Goal: Find contact information: Find contact information

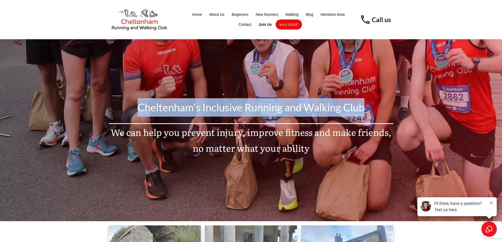
drag, startPoint x: 134, startPoint y: 109, endPoint x: 376, endPoint y: 104, distance: 241.4
click at [376, 104] on p "Cheltenham's Inclusive Running and Walking Club" at bounding box center [251, 110] width 284 height 25
drag, startPoint x: 225, startPoint y: 111, endPoint x: 198, endPoint y: 113, distance: 26.7
click at [210, 113] on p "Cheltenham's Inclusive Running and Walking Club" at bounding box center [251, 110] width 284 height 25
click at [117, 109] on p "Cheltenham's Inclusive Running and Walking Club" at bounding box center [251, 110] width 284 height 25
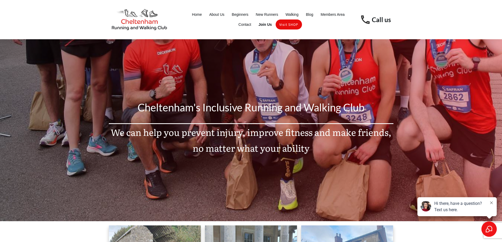
drag, startPoint x: 138, startPoint y: 107, endPoint x: 398, endPoint y: 106, distance: 260.3
click at [398, 106] on div "Cheltenham's Inclusive Running and Walking Club We can help you prevent injury,…" at bounding box center [251, 130] width 502 height 182
drag, startPoint x: 346, startPoint y: 112, endPoint x: 213, endPoint y: 110, distance: 132.4
click at [344, 112] on p "Cheltenham's Inclusive Running and Walking Club" at bounding box center [251, 110] width 284 height 25
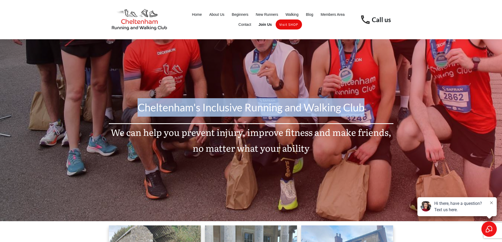
drag, startPoint x: 138, startPoint y: 109, endPoint x: 366, endPoint y: 108, distance: 227.6
click at [366, 108] on p "Cheltenham's Inclusive Running and Walking Club" at bounding box center [251, 110] width 284 height 25
drag, startPoint x: 199, startPoint y: 100, endPoint x: 188, endPoint y: 103, distance: 11.5
click at [199, 100] on p "Cheltenham's Inclusive Running and Walking Club" at bounding box center [251, 110] width 284 height 25
drag, startPoint x: 135, startPoint y: 109, endPoint x: 365, endPoint y: 113, distance: 230.5
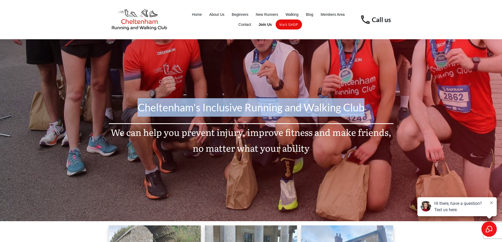
click at [365, 113] on p "Cheltenham's Inclusive Running and Walking Club" at bounding box center [251, 110] width 284 height 25
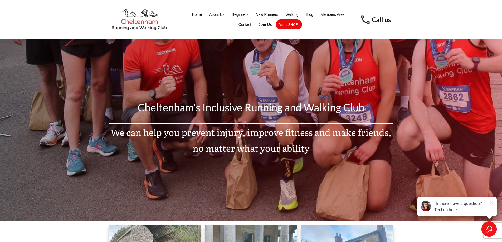
drag, startPoint x: 296, startPoint y: 130, endPoint x: 287, endPoint y: 132, distance: 9.7
click at [296, 130] on p "We can help you prevent injury, improve fitness and make friends, no matter wha…" at bounding box center [251, 143] width 284 height 38
drag, startPoint x: 110, startPoint y: 131, endPoint x: 152, endPoint y: 132, distance: 42.5
click at [152, 132] on p "We can help you prevent injury, improve fitness and make friends, no matter wha…" at bounding box center [251, 143] width 284 height 38
drag, startPoint x: 113, startPoint y: 136, endPoint x: 109, endPoint y: 136, distance: 3.7
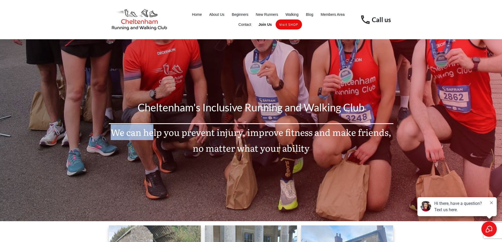
click at [113, 136] on p "We can help you prevent injury, improve fitness and make friends, no matter wha…" at bounding box center [251, 143] width 284 height 38
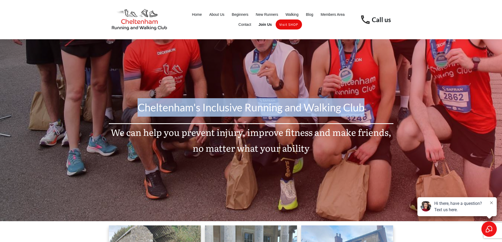
drag, startPoint x: 139, startPoint y: 107, endPoint x: 368, endPoint y: 107, distance: 228.6
click at [368, 107] on p "Cheltenham's Inclusive Running and Walking Club" at bounding box center [251, 110] width 284 height 25
click at [342, 119] on p "Cheltenham's Inclusive Running and Walking Club" at bounding box center [251, 110] width 284 height 25
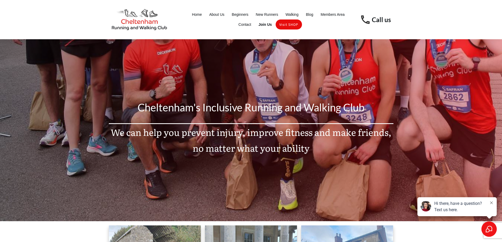
click at [109, 132] on div "We can help you prevent injury, improve fitness and make friends, no matter wha…" at bounding box center [251, 143] width 285 height 38
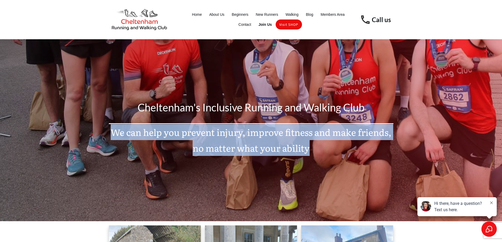
drag, startPoint x: 115, startPoint y: 131, endPoint x: 309, endPoint y: 149, distance: 195.2
click at [309, 149] on p "We can help you prevent injury, improve fitness and make friends, no matter wha…" at bounding box center [251, 143] width 284 height 38
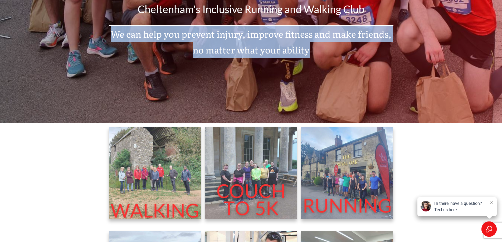
scroll to position [185, 0]
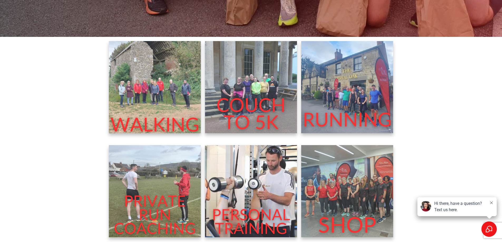
click at [82, 149] on div at bounding box center [251, 142] width 497 height 210
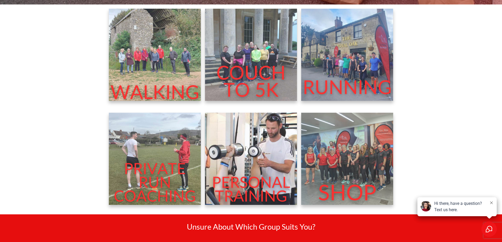
scroll to position [211, 0]
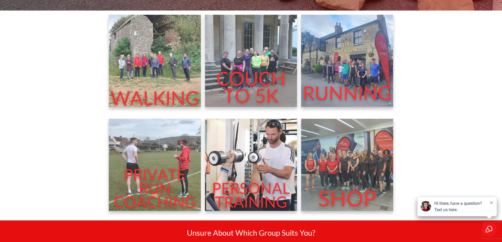
click at [249, 77] on img at bounding box center [251, 61] width 92 height 92
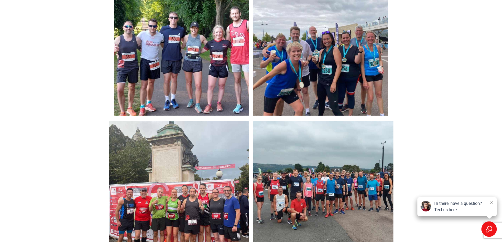
scroll to position [859, 0]
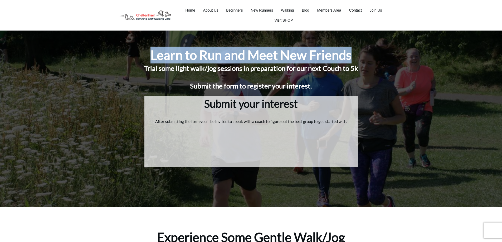
drag, startPoint x: 151, startPoint y: 52, endPoint x: 350, endPoint y: 53, distance: 199.1
click at [350, 53] on h1 "Learn to Run and Meet New Friends" at bounding box center [251, 55] width 201 height 17
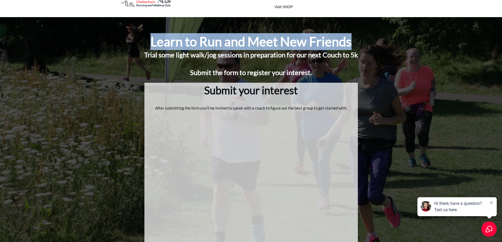
scroll to position [53, 0]
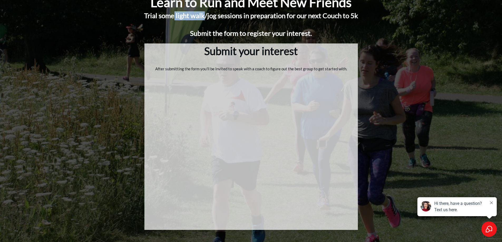
drag, startPoint x: 174, startPoint y: 15, endPoint x: 202, endPoint y: 15, distance: 28.7
click at [202, 15] on h1 "Trial some light walk/jog sessions in preparation for our next Couch to 5k" at bounding box center [251, 15] width 214 height 9
click at [180, 23] on h1 at bounding box center [251, 24] width 214 height 9
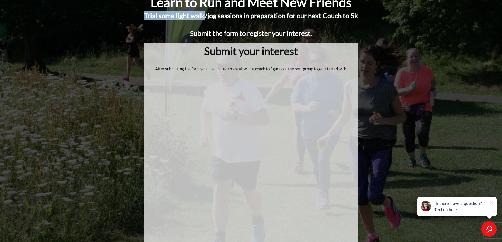
drag, startPoint x: 140, startPoint y: 16, endPoint x: 203, endPoint y: 16, distance: 62.8
click at [203, 16] on div "Learn to Run and Meet New Friends Trial some light walk/jog sessions in prepara…" at bounding box center [251, 134] width 285 height 281
click at [175, 20] on h1 at bounding box center [251, 24] width 214 height 9
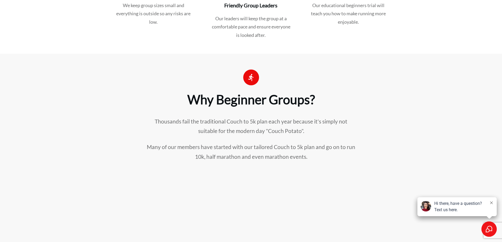
scroll to position [570, 0]
click at [191, 97] on h2 "Why Beginner Groups?" at bounding box center [251, 100] width 199 height 18
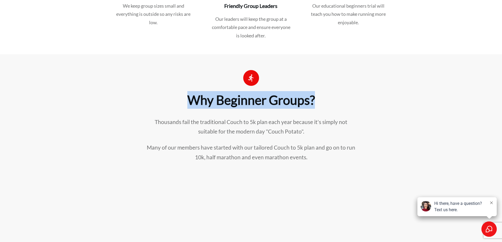
drag, startPoint x: 187, startPoint y: 99, endPoint x: 345, endPoint y: 107, distance: 157.7
click at [350, 107] on h2 "Why Beginner Groups?" at bounding box center [251, 100] width 199 height 18
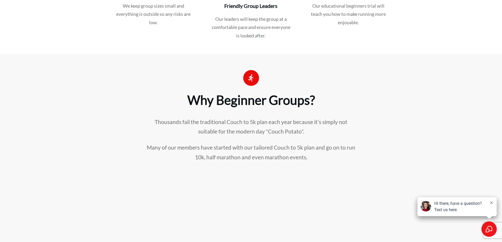
click at [299, 117] on div "Why Beginner Groups? Thousands fail the traditional Couch to 5k plan each year …" at bounding box center [251, 179] width 285 height 219
drag, startPoint x: 155, startPoint y: 122, endPoint x: 331, endPoint y: 132, distance: 175.9
click at [331, 132] on p "Thousands fail the traditional Couch to 5k plan each year because it's simply n…" at bounding box center [251, 130] width 211 height 26
click at [256, 127] on p "Thousands fail the traditional Couch to 5k plan each year because it's simply n…" at bounding box center [251, 130] width 211 height 26
drag, startPoint x: 306, startPoint y: 131, endPoint x: 146, endPoint y: 123, distance: 159.7
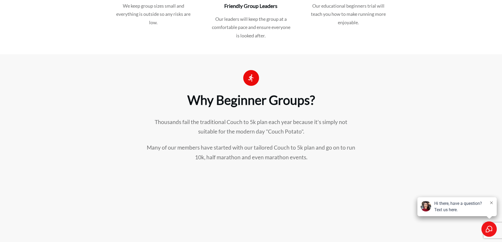
click at [146, 123] on p "Thousands fail the traditional Couch to 5k plan each year because it's simply n…" at bounding box center [251, 130] width 211 height 26
click at [99, 130] on div at bounding box center [251, 171] width 502 height 234
drag, startPoint x: 156, startPoint y: 124, endPoint x: 312, endPoint y: 131, distance: 155.8
click at [312, 131] on p "Thousands fail the traditional Couch to 5k plan each year because it's simply n…" at bounding box center [251, 130] width 211 height 26
click at [297, 151] on p "Many of our members have started with our tailored Couch to 5k plan and go on t…" at bounding box center [251, 156] width 211 height 26
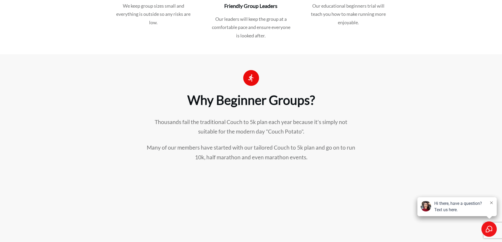
drag, startPoint x: 308, startPoint y: 157, endPoint x: 140, endPoint y: 150, distance: 167.6
click at [140, 150] on div "Why Beginner Groups? Thousands fail the traditional Couch to 5k plan each year …" at bounding box center [251, 179] width 285 height 219
click at [156, 122] on p "Thousands fail the traditional Couch to 5k plan each year because it's simply n…" at bounding box center [251, 130] width 211 height 26
drag, startPoint x: 154, startPoint y: 122, endPoint x: 311, endPoint y: 131, distance: 157.4
click at [311, 131] on p "Thousands fail the traditional Couch to 5k plan each year because it's simply n…" at bounding box center [251, 130] width 211 height 26
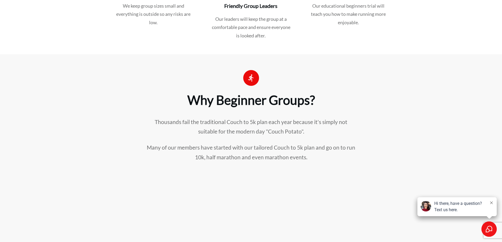
click at [250, 143] on p "Many of our members have started with our tailored Couch to 5k plan and go on t…" at bounding box center [251, 156] width 211 height 26
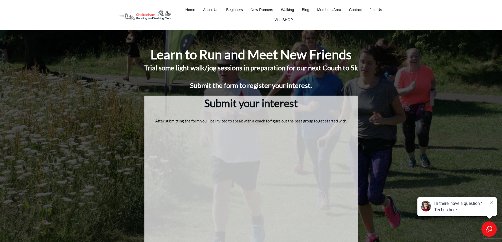
scroll to position [0, 0]
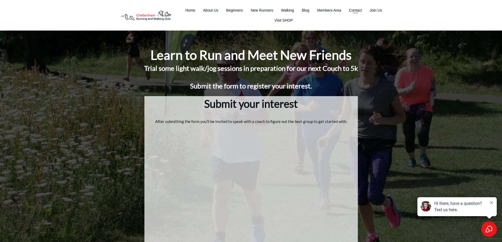
click at [356, 11] on span "Contact" at bounding box center [355, 10] width 13 height 7
click at [491, 203] on icon at bounding box center [491, 203] width 3 height 3
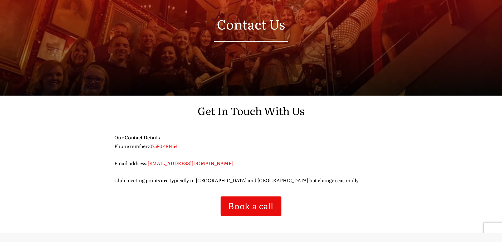
scroll to position [79, 0]
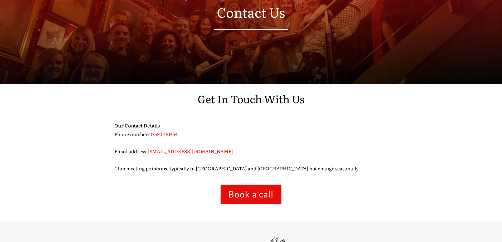
drag, startPoint x: 162, startPoint y: 153, endPoint x: 224, endPoint y: 151, distance: 62.3
click at [224, 151] on span "conor@cheltenhamrunning.co.uk" at bounding box center [190, 151] width 85 height 7
copy span "@cheltenhamrunning.co.uk"
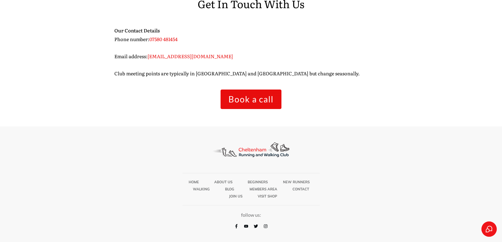
scroll to position [175, 0]
